Goal: Task Accomplishment & Management: Use online tool/utility

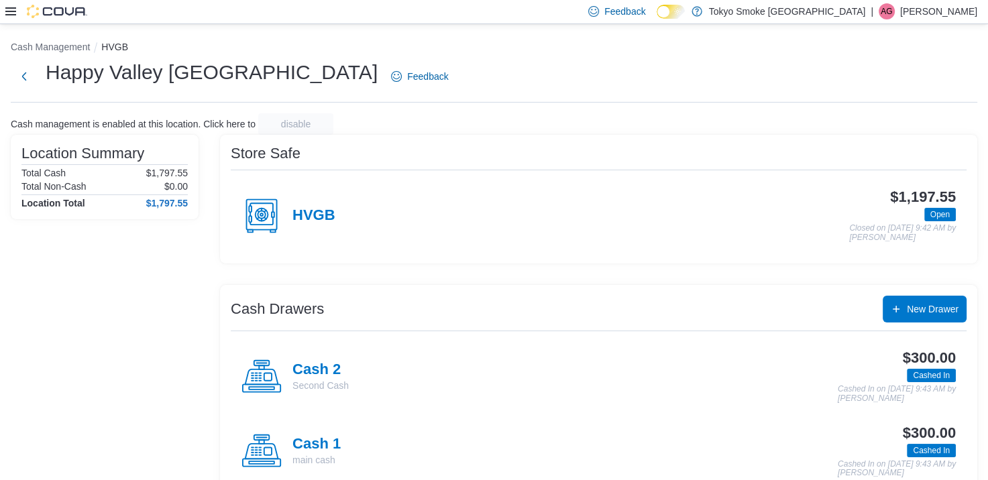
click at [11, 12] on icon at bounding box center [10, 11] width 11 height 8
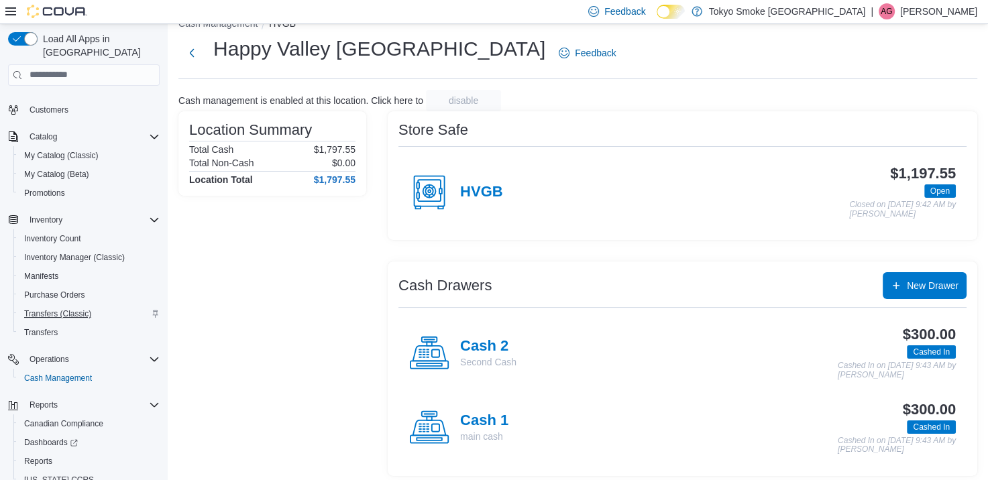
scroll to position [84, 0]
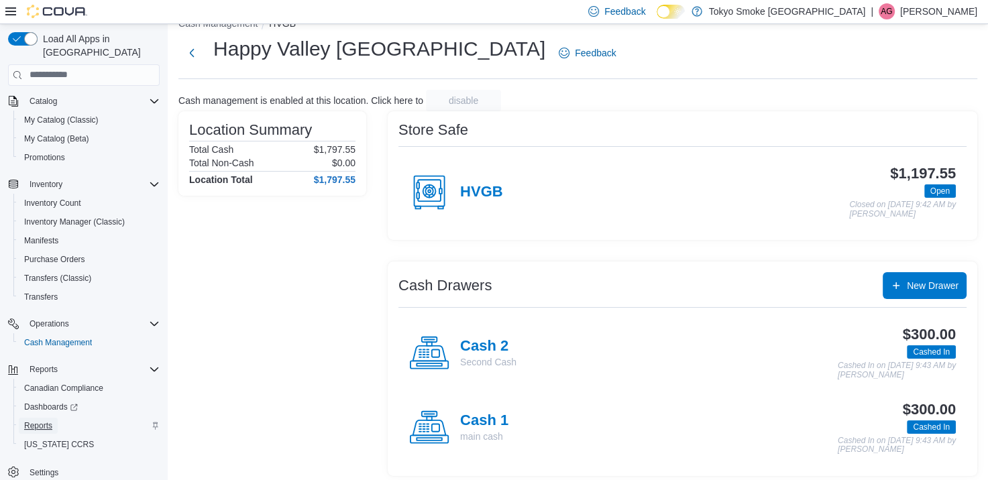
click at [46, 421] on span "Reports" at bounding box center [38, 426] width 28 height 11
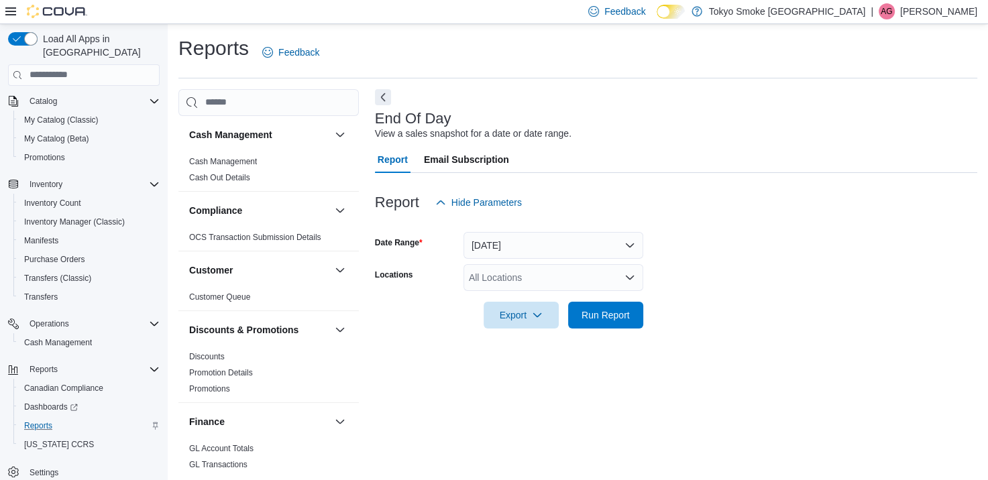
scroll to position [6, 0]
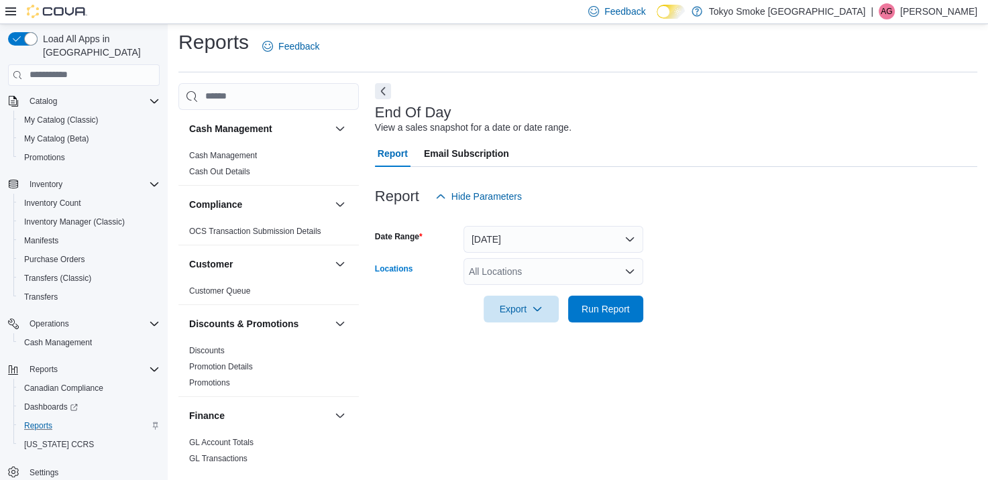
click at [527, 273] on div "All Locations" at bounding box center [554, 271] width 180 height 27
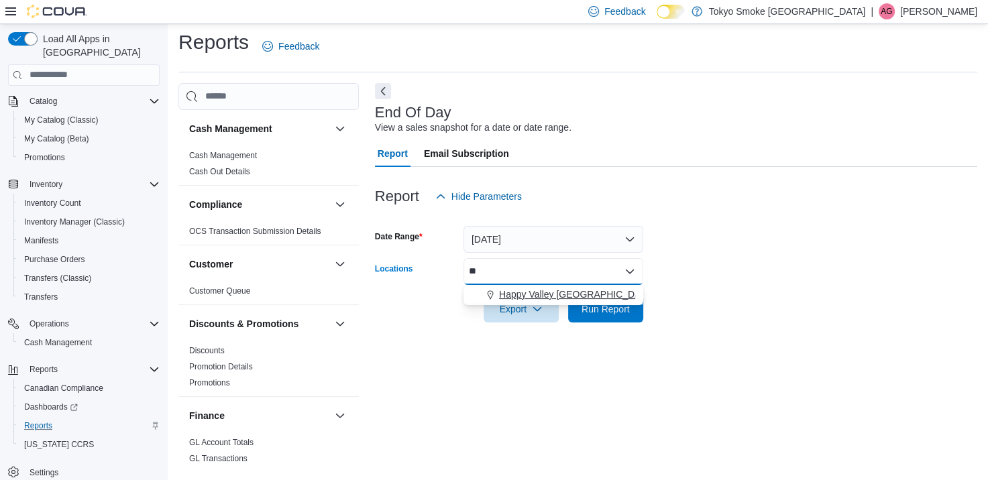
type input "**"
click at [536, 292] on span "Happy Valley [GEOGRAPHIC_DATA]" at bounding box center [576, 294] width 155 height 13
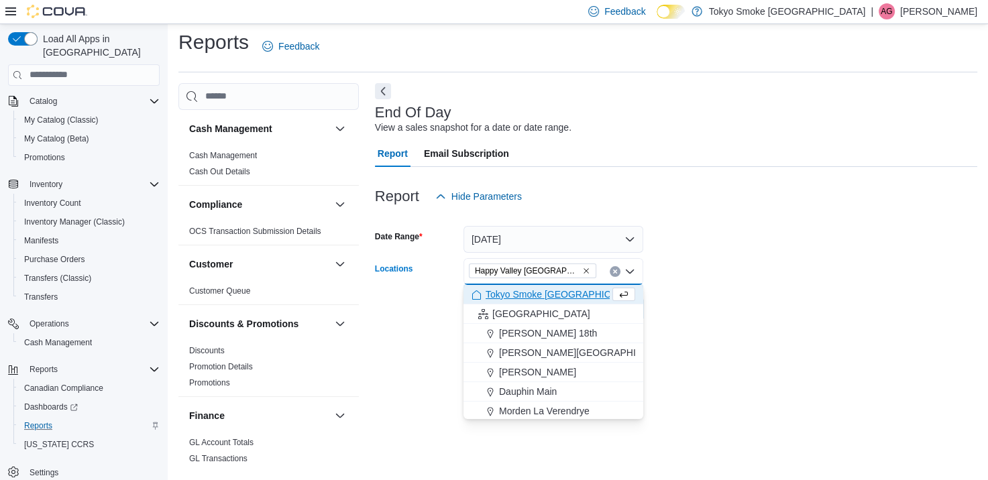
click at [685, 256] on form "Date Range [DATE] Locations [GEOGRAPHIC_DATA] [GEOGRAPHIC_DATA] Combo box. Sele…" at bounding box center [676, 266] width 603 height 113
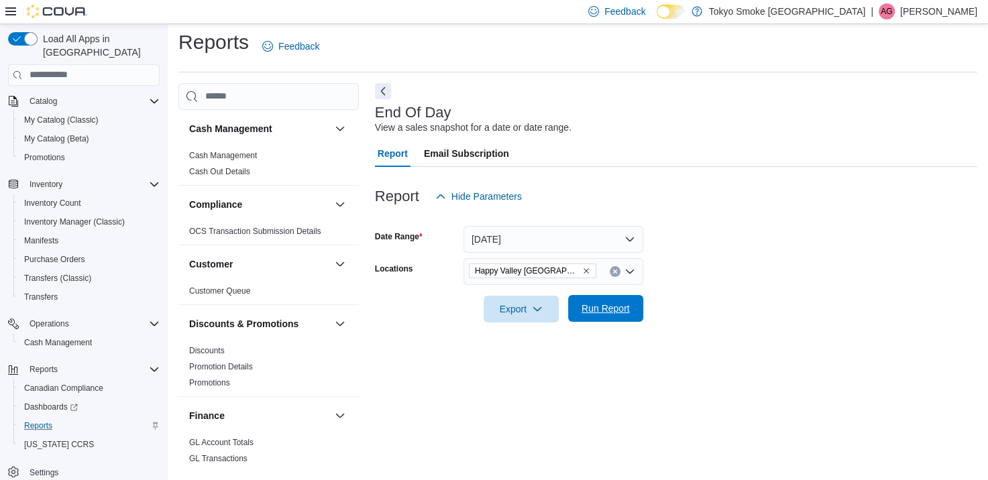
click at [626, 306] on span "Run Report" at bounding box center [606, 308] width 48 height 13
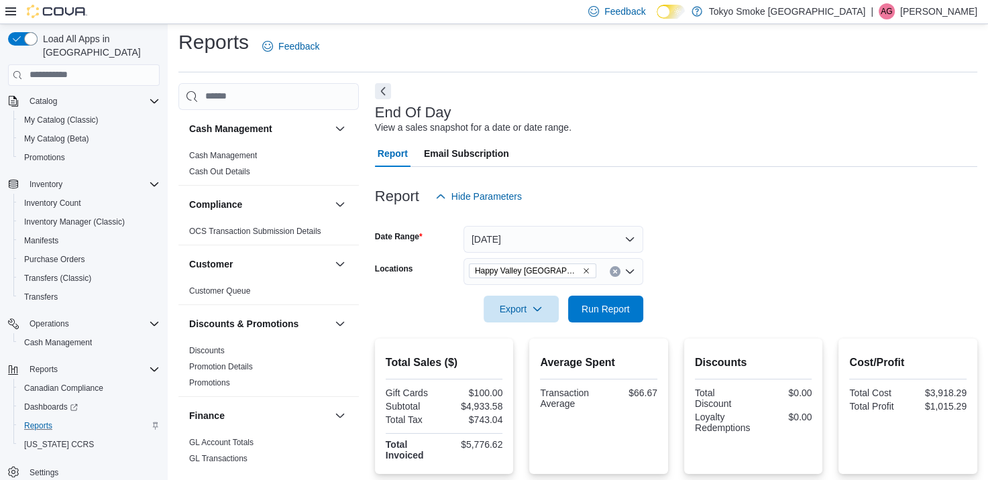
scroll to position [73, 0]
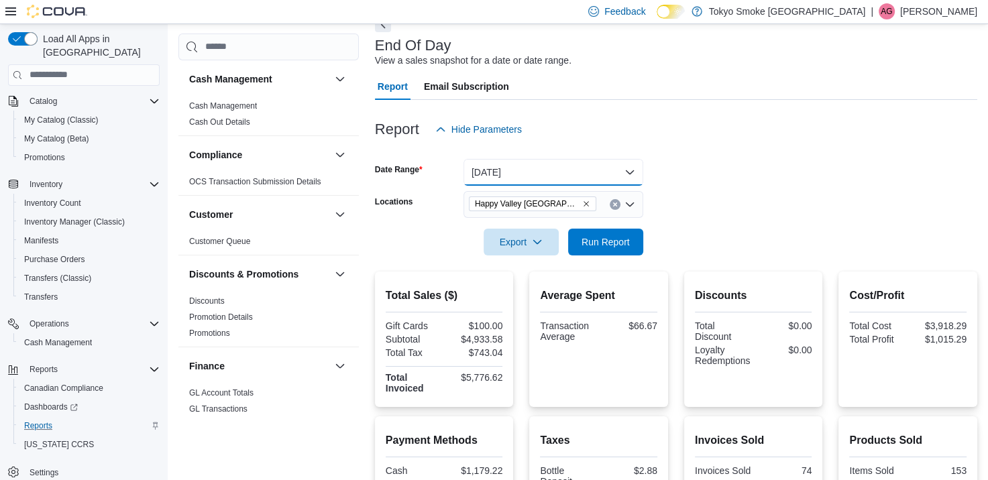
click at [538, 176] on button "[DATE]" at bounding box center [554, 172] width 180 height 27
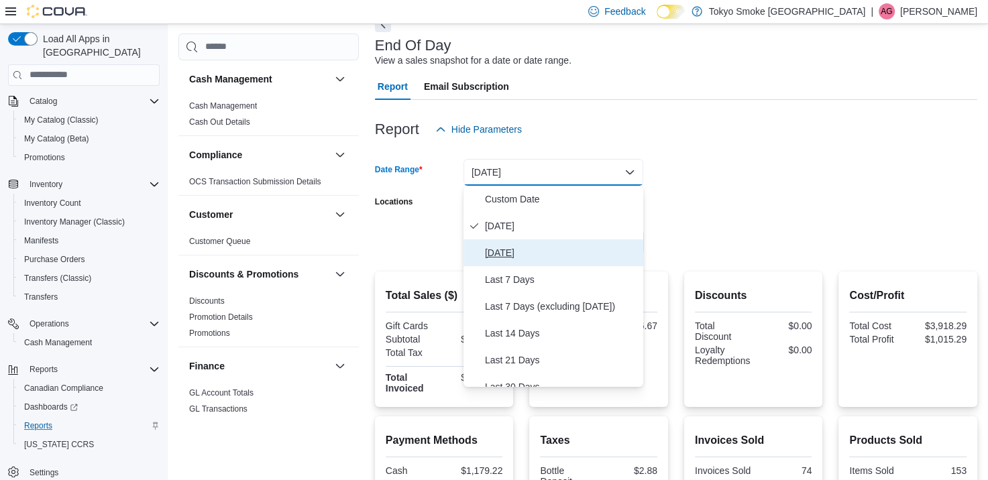
click at [524, 247] on span "[DATE]" at bounding box center [561, 253] width 153 height 16
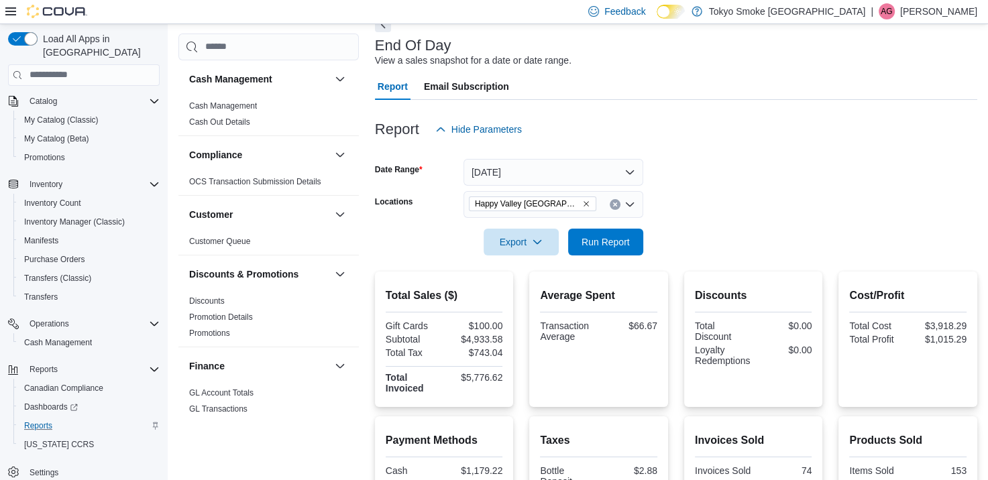
click at [699, 193] on form "Date Range [DATE] Locations [GEOGRAPHIC_DATA] [GEOGRAPHIC_DATA] Export Run Repo…" at bounding box center [676, 199] width 603 height 113
click at [625, 247] on span "Run Report" at bounding box center [606, 241] width 48 height 13
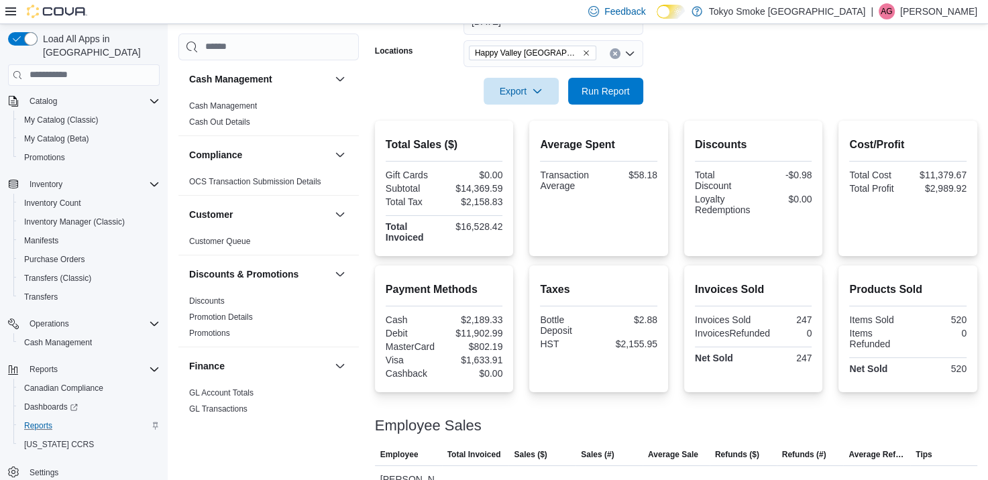
scroll to position [274, 0]
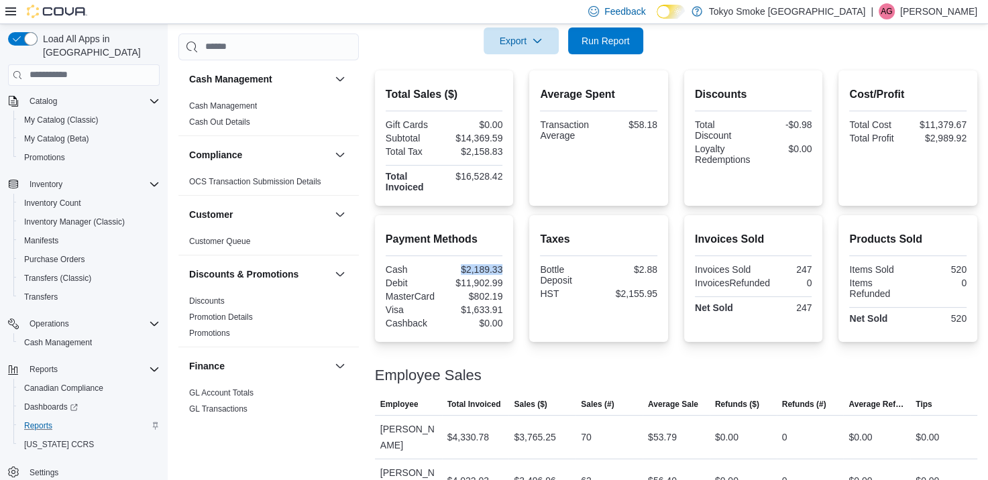
drag, startPoint x: 511, startPoint y: 267, endPoint x: 463, endPoint y: 266, distance: 47.7
click at [463, 266] on div "Payment Methods Cash $2,189.33 Debit $11,902.99 MasterCard $802.19 Visa $1,633.…" at bounding box center [444, 278] width 139 height 127
copy div "$2,189.33"
